Goal: Task Accomplishment & Management: Manage account settings

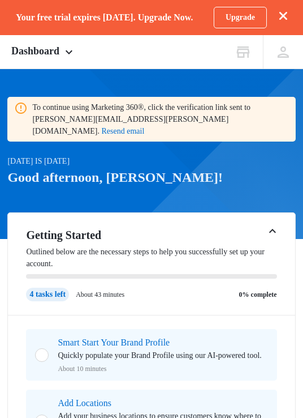
click at [277, 11] on div "Upgrade" at bounding box center [251, 18] width 74 height 22
click at [280, 46] on icon at bounding box center [283, 52] width 17 height 17
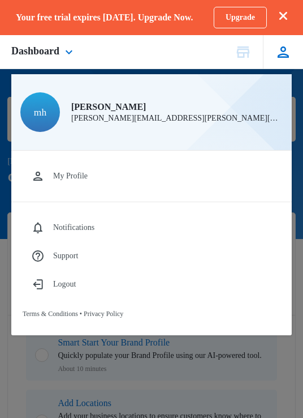
click at [177, 299] on div "My Profile Notifications Support Logout Terms & Conditions • Privacy Policy" at bounding box center [151, 243] width 281 height 185
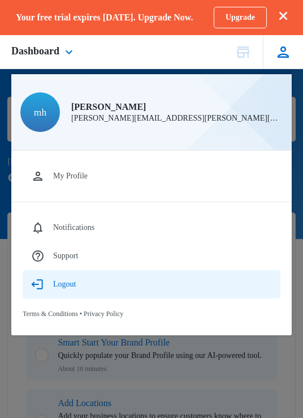
click at [76, 286] on div "Logout" at bounding box center [64, 284] width 23 height 9
